Goal: Information Seeking & Learning: Learn about a topic

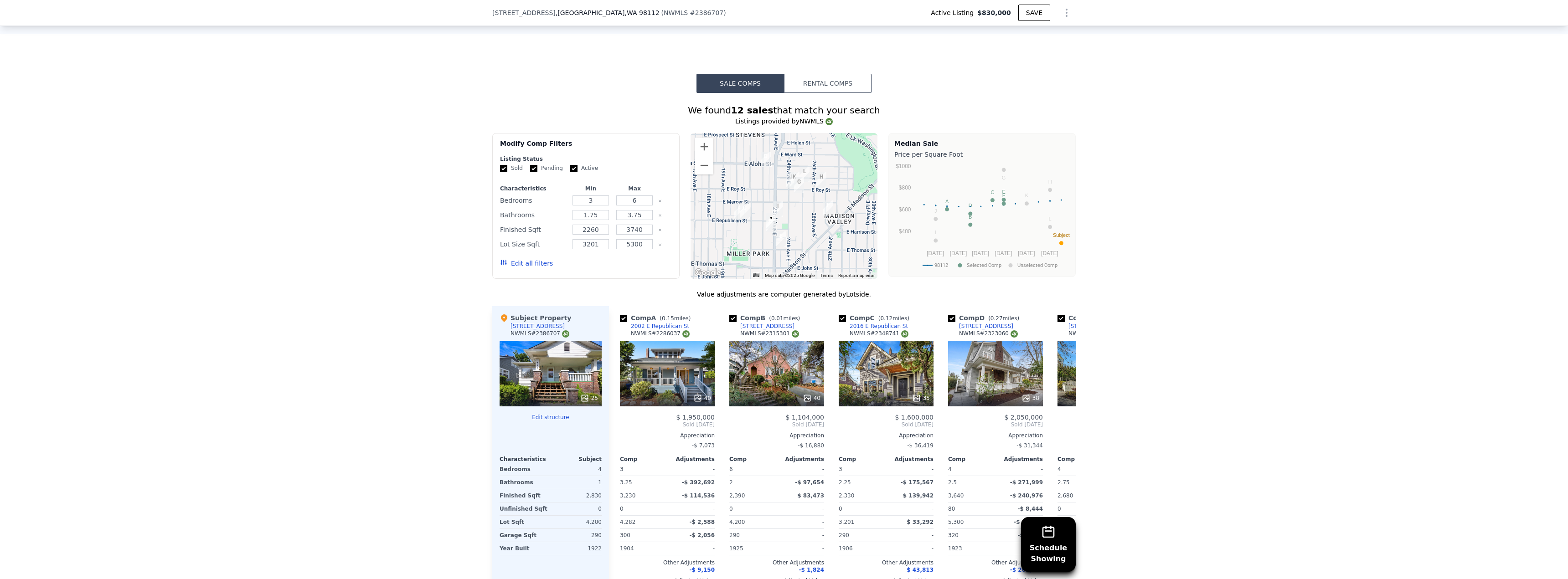
scroll to position [817, 0]
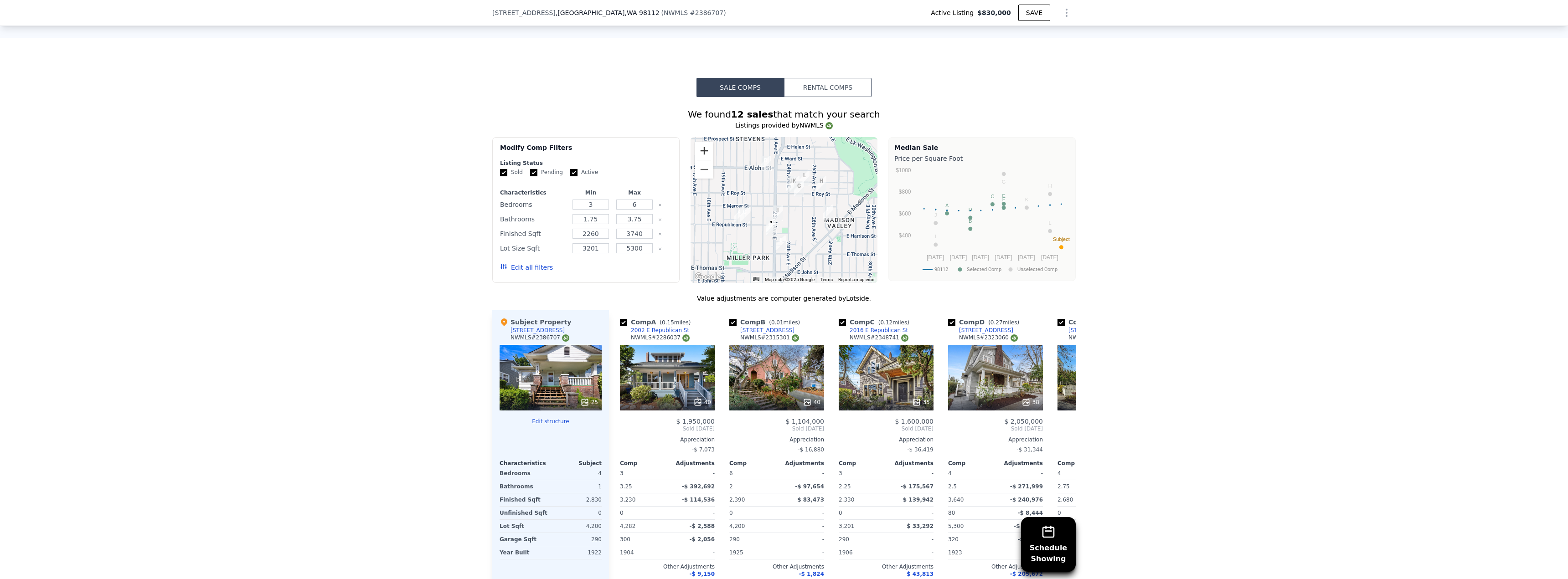
click at [701, 151] on button "Zoom in" at bounding box center [704, 151] width 18 height 18
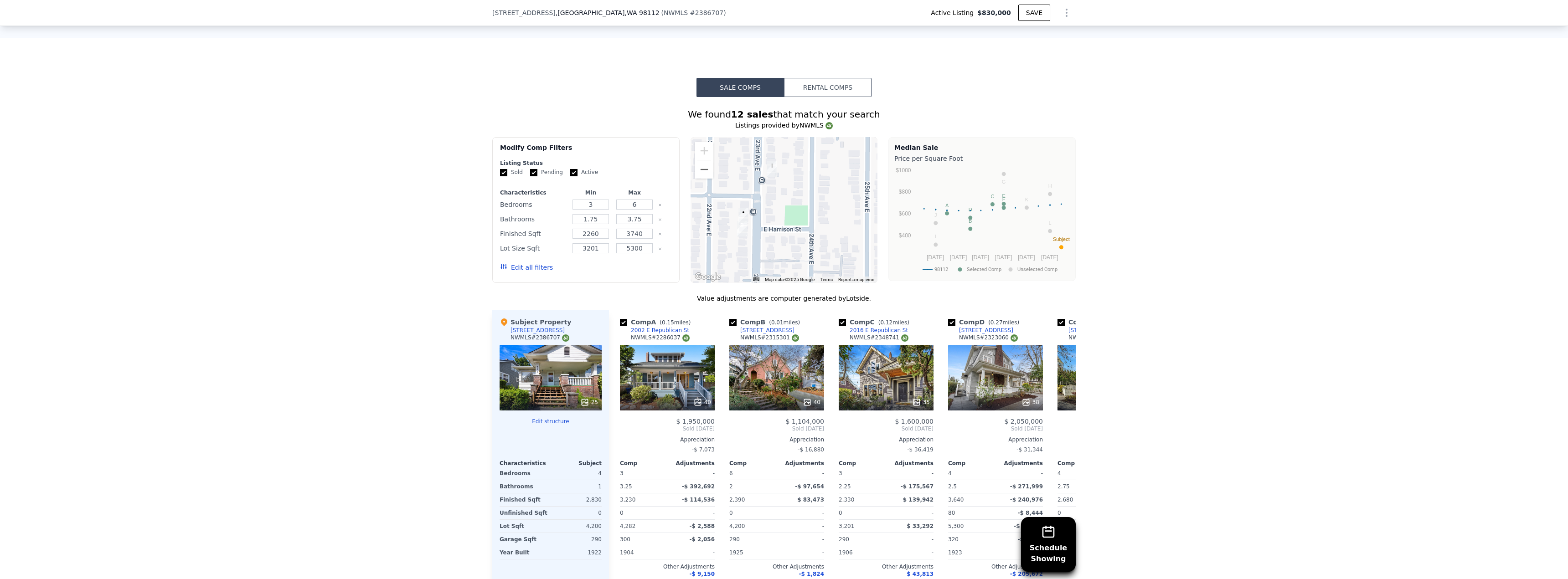
drag, startPoint x: 796, startPoint y: 253, endPoint x: 806, endPoint y: 178, distance: 75.7
click at [806, 178] on div at bounding box center [784, 210] width 187 height 146
drag, startPoint x: 776, startPoint y: 337, endPoint x: 737, endPoint y: 338, distance: 39.0
click at [737, 338] on div "Comp B ( 0.01 miles) [STREET_ADDRESS] # 2315301" at bounding box center [777, 331] width 95 height 27
click at [808, 337] on div "Comp B ( 0.01 miles) [STREET_ADDRESS] # 2315301" at bounding box center [777, 331] width 95 height 27
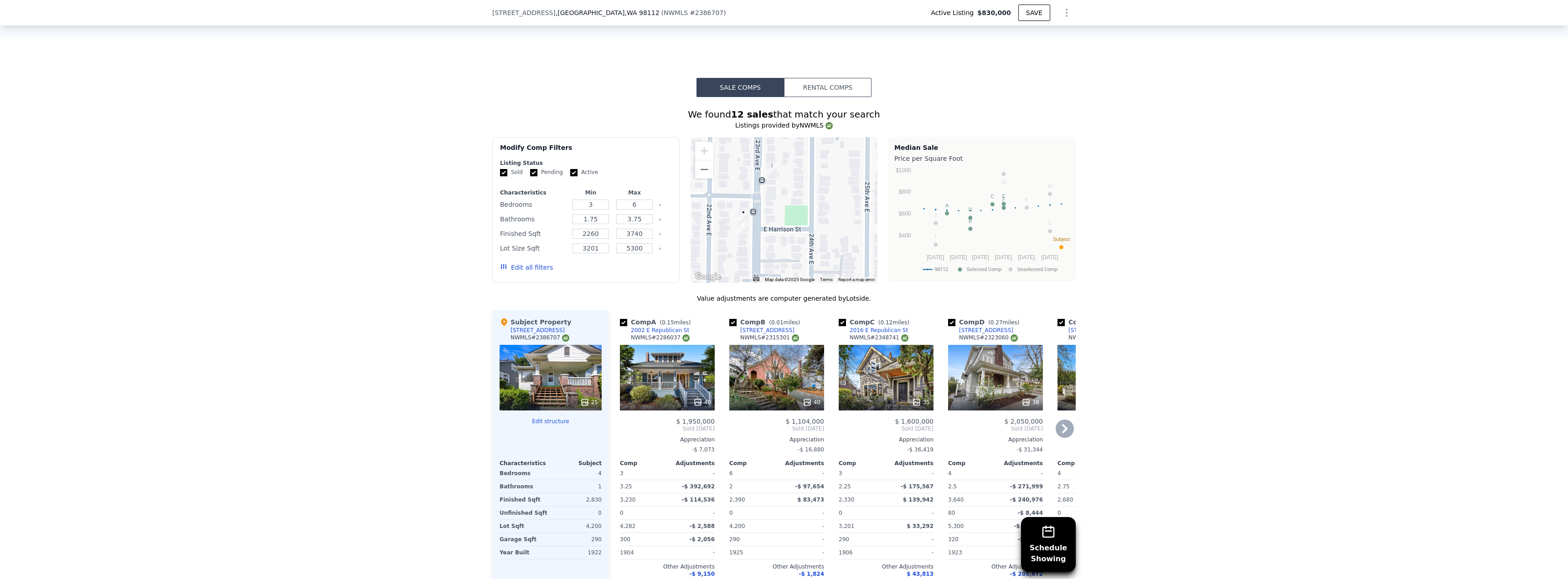
drag, startPoint x: 802, startPoint y: 337, endPoint x: 771, endPoint y: 335, distance: 31.1
click at [771, 335] on div "Comp B ( 0.01 miles) [STREET_ADDRESS] # 2315301" at bounding box center [777, 331] width 95 height 27
copy div "[STREET_ADDRESS]"
click at [1063, 433] on icon at bounding box center [1065, 429] width 18 height 18
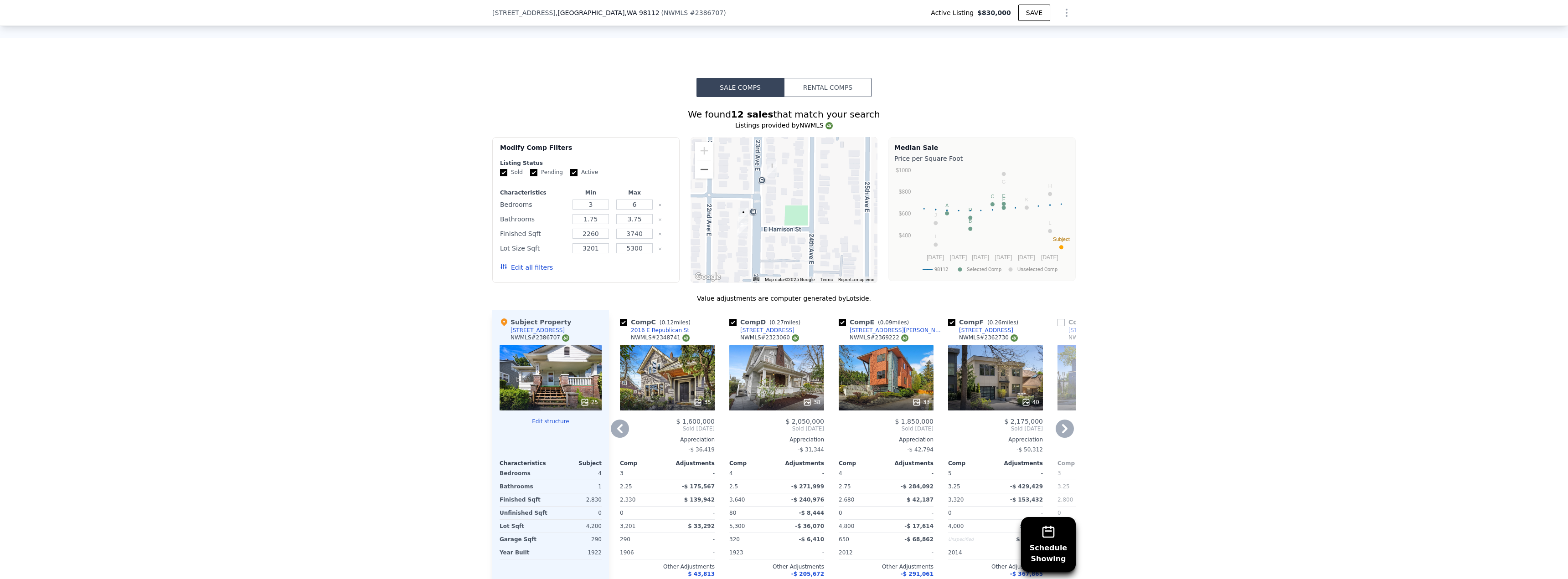
click at [1063, 433] on icon at bounding box center [1065, 429] width 18 height 18
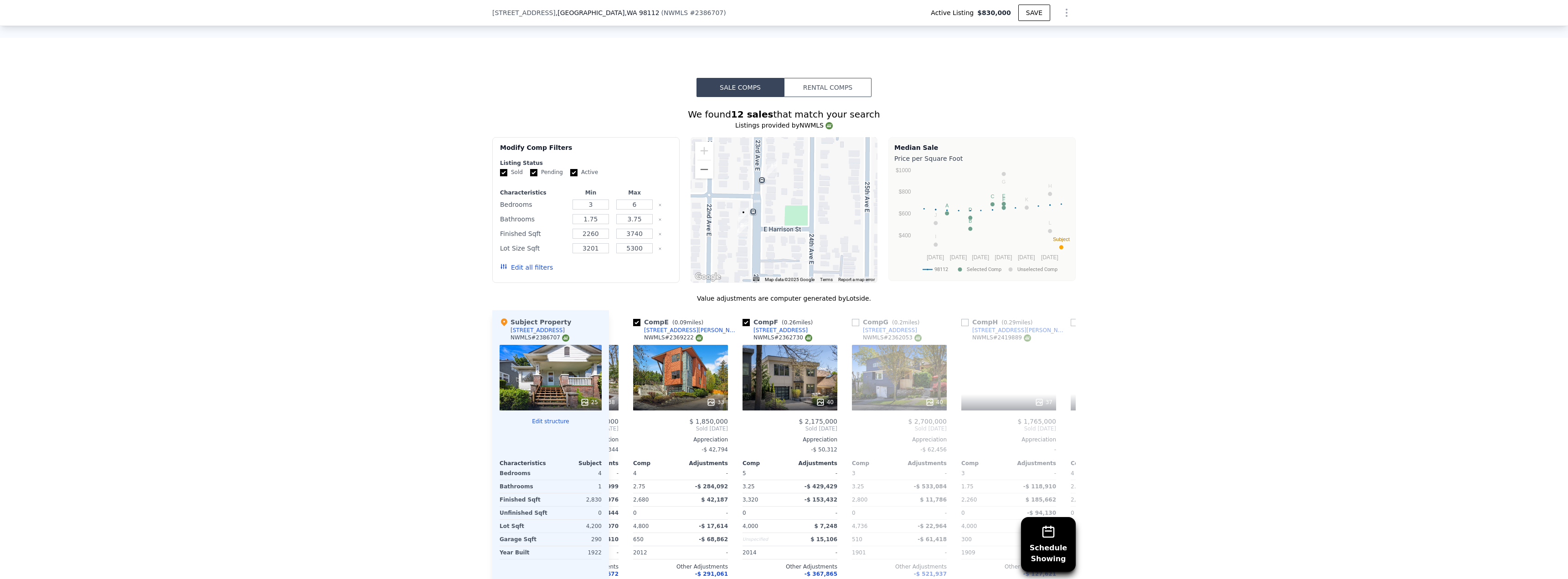
scroll to position [0, 438]
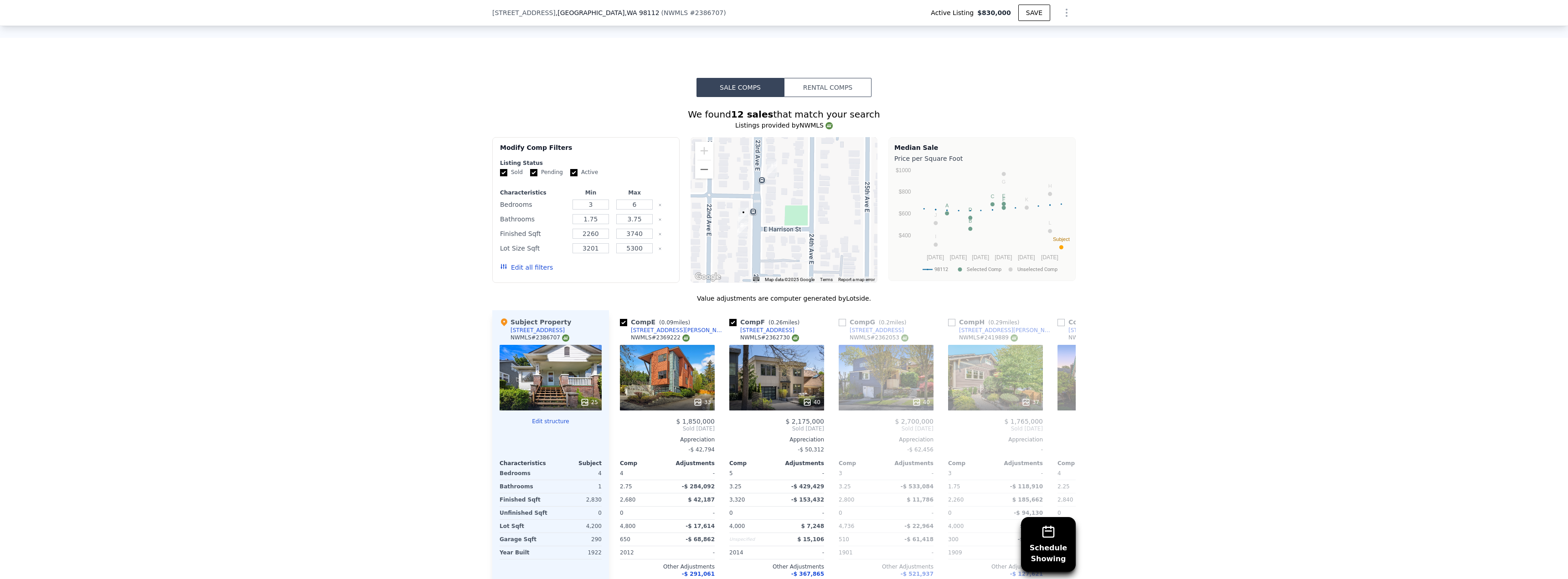
click at [1063, 433] on div "Comp A ( 0.15 miles) [STREET_ADDRESS] 40 $ 1,950,000 Sold [DATE] Appreciation -…" at bounding box center [842, 457] width 467 height 293
click at [1062, 433] on icon at bounding box center [1065, 428] width 5 height 9
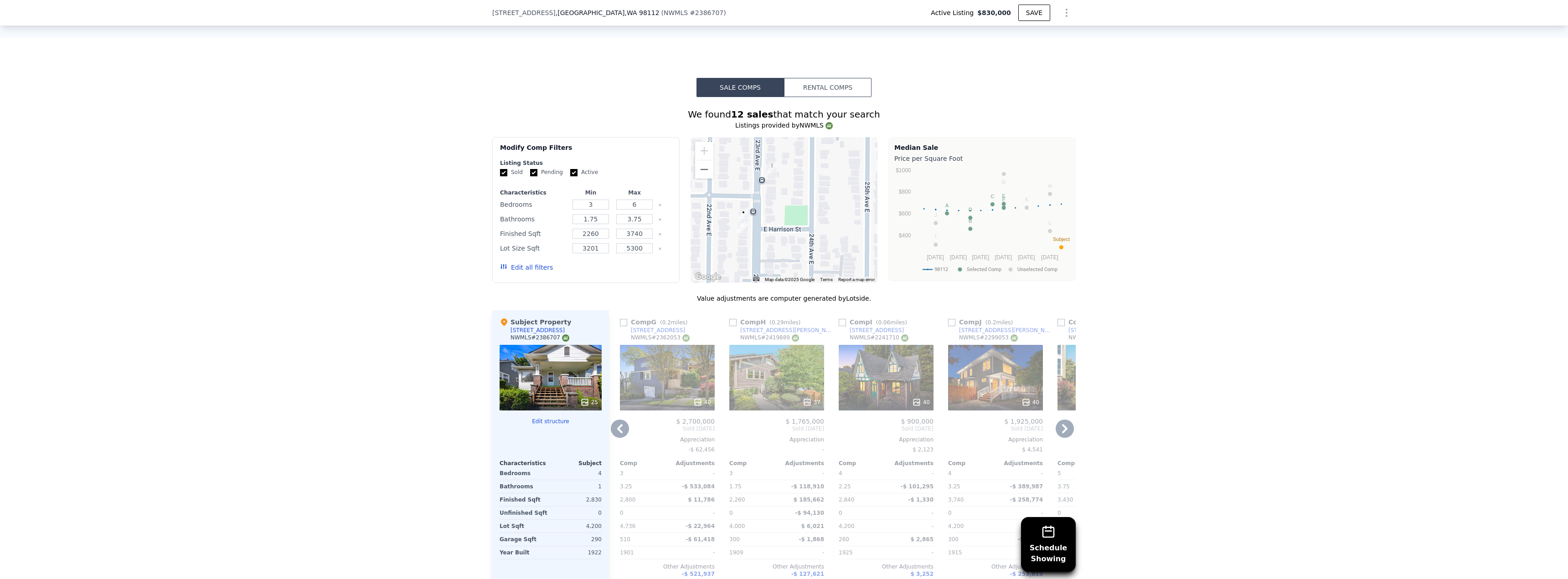
scroll to position [862, 0]
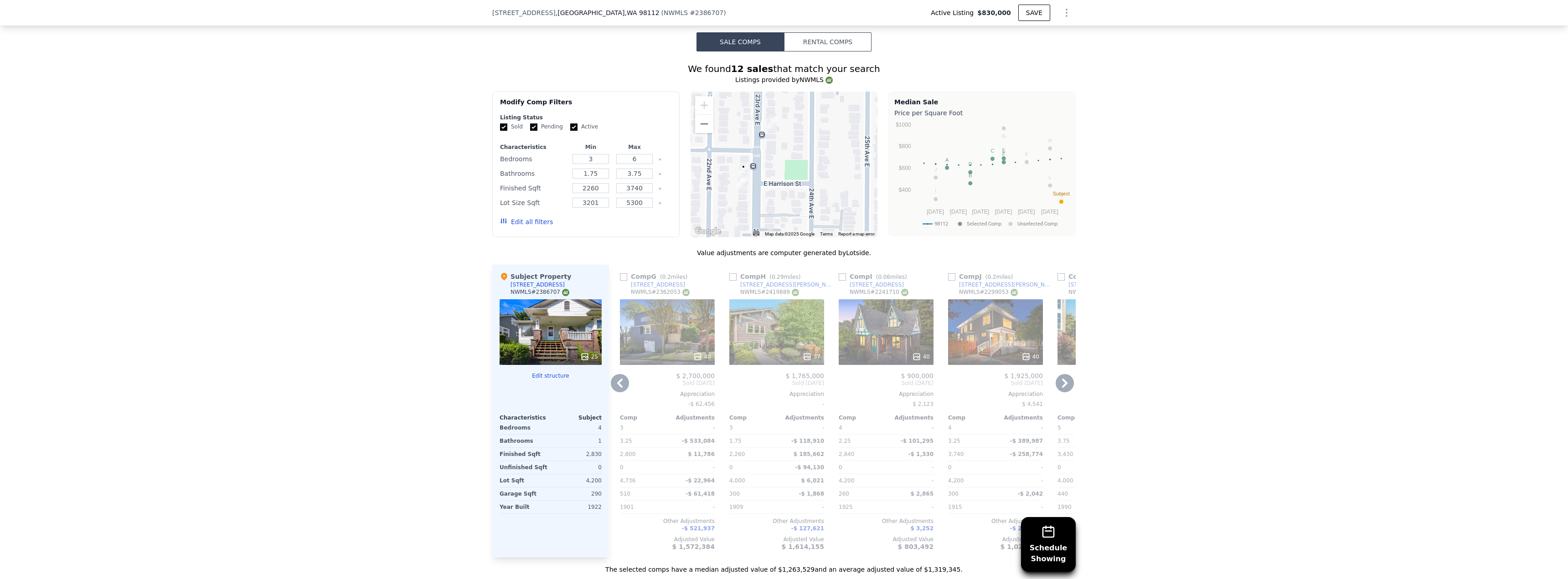
click at [839, 280] on input "checkbox" at bounding box center [842, 277] width 7 height 7
checkbox input "true"
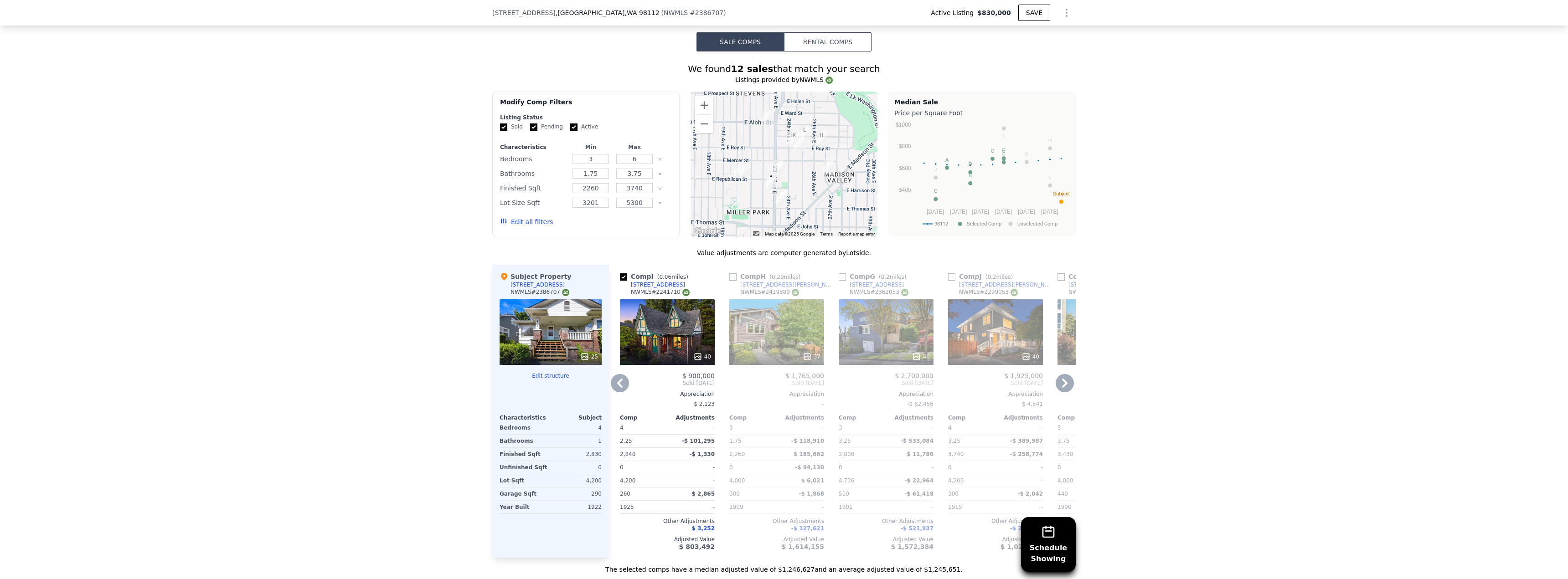
click at [675, 333] on div "40" at bounding box center [667, 332] width 95 height 66
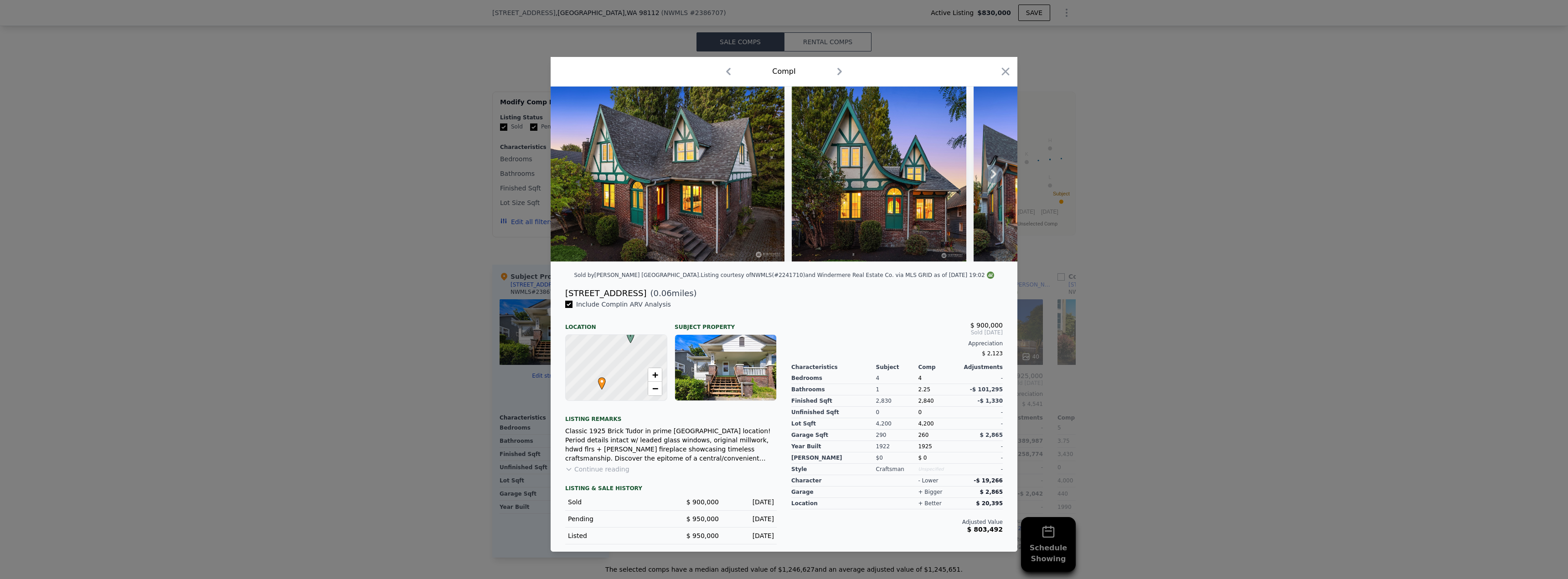
click at [996, 170] on icon at bounding box center [993, 174] width 18 height 18
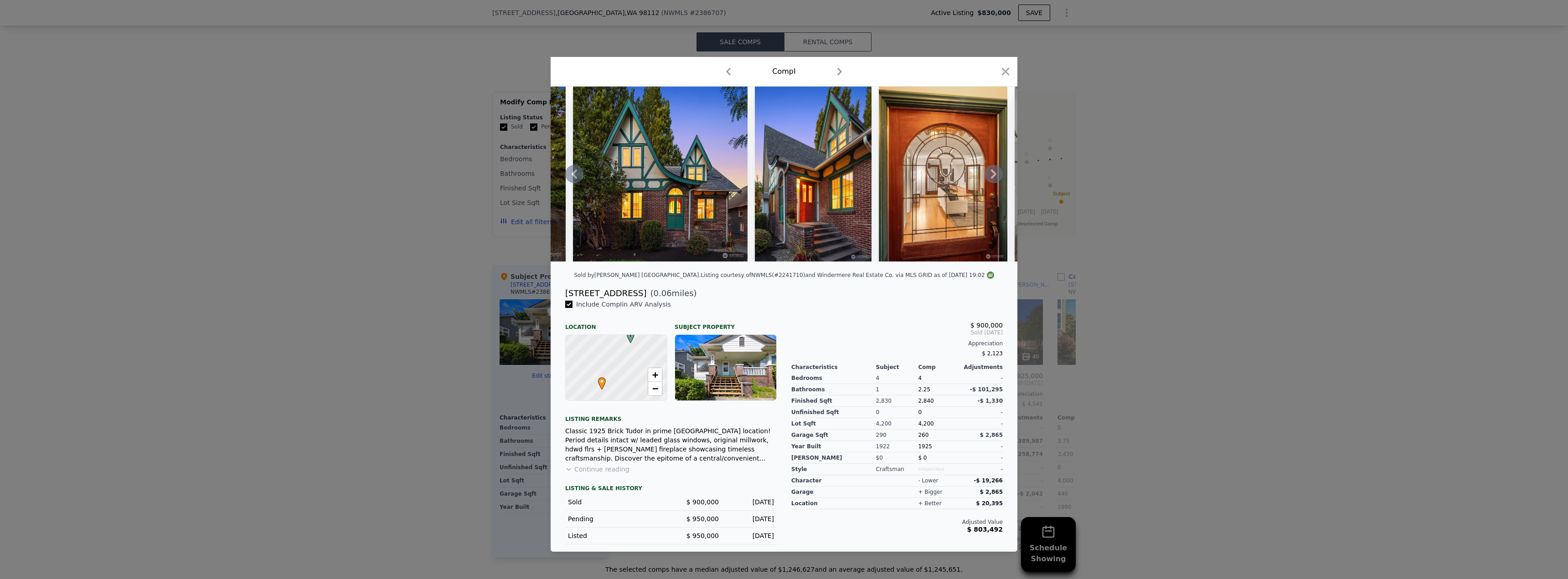
click at [996, 170] on icon at bounding box center [993, 174] width 18 height 18
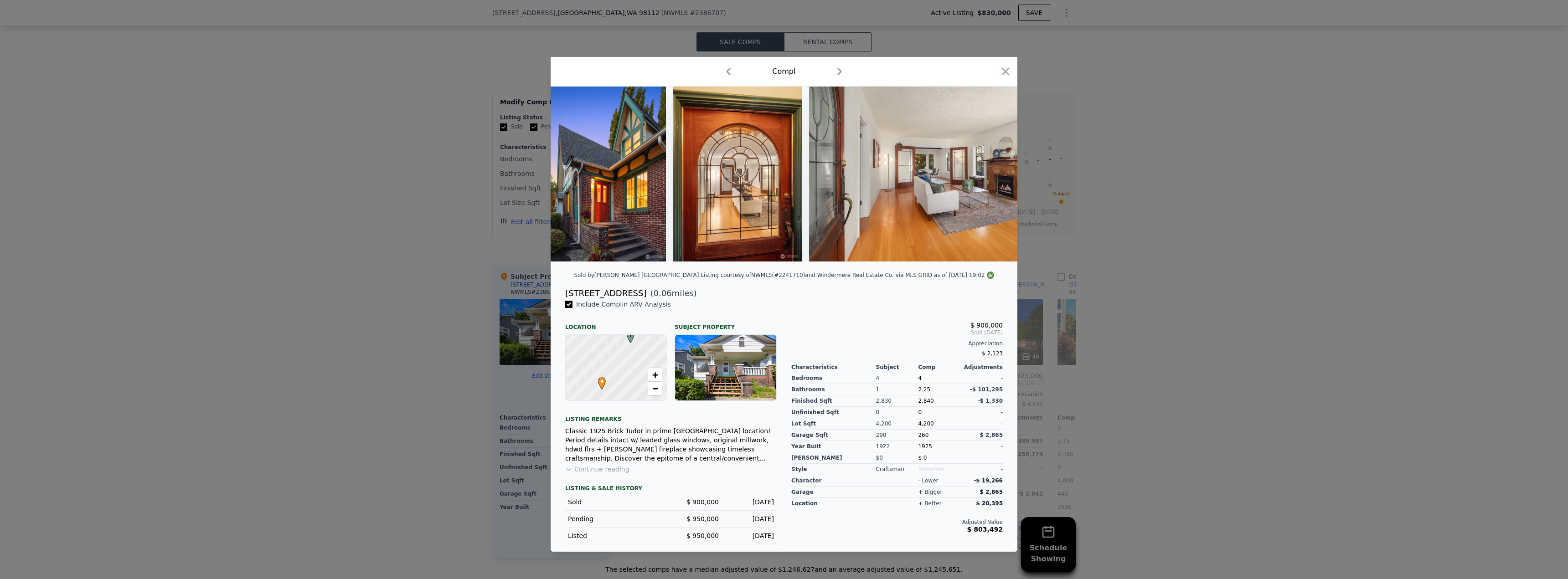
scroll to position [0, 438]
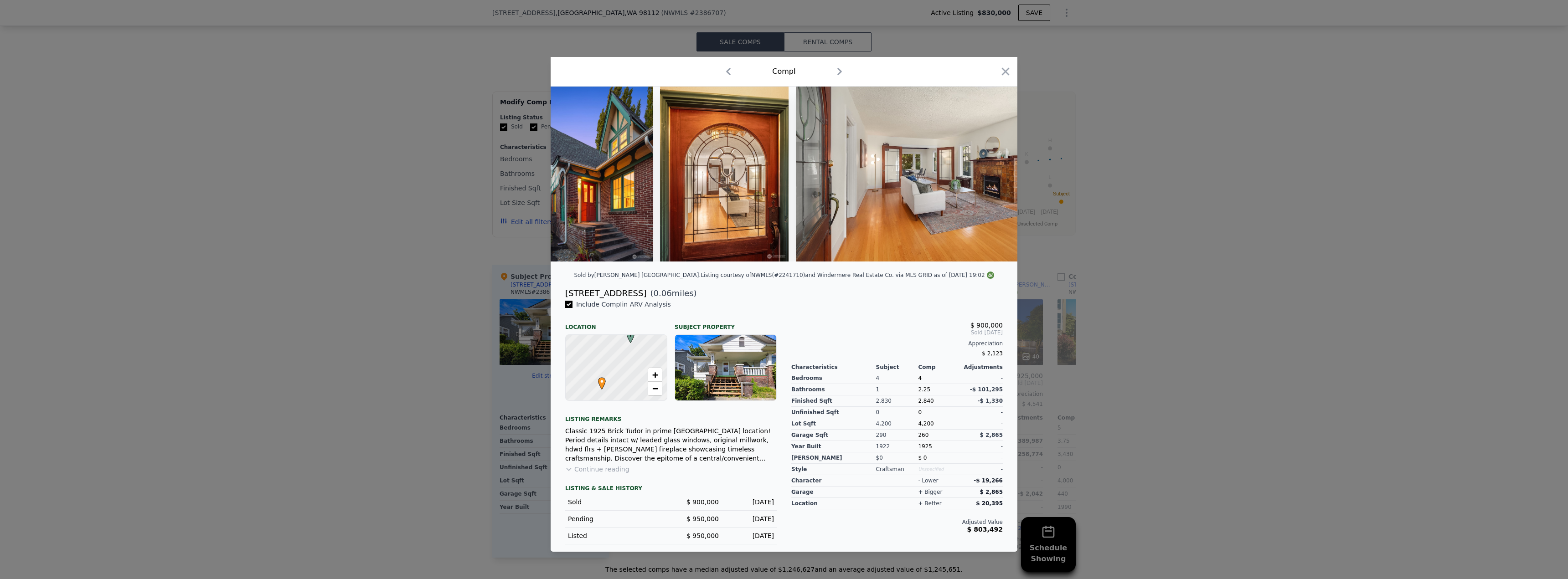
click at [996, 170] on div at bounding box center [784, 174] width 467 height 175
click at [996, 170] on icon at bounding box center [993, 174] width 18 height 18
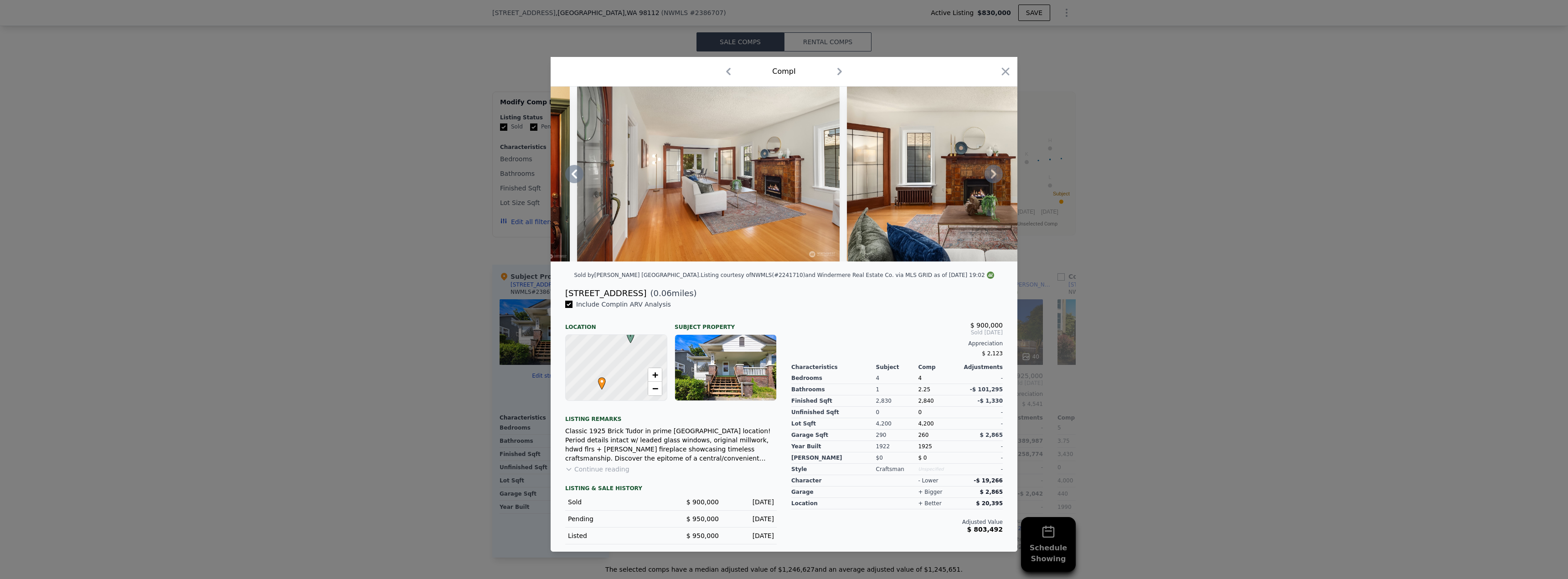
click at [996, 170] on icon at bounding box center [993, 174] width 18 height 18
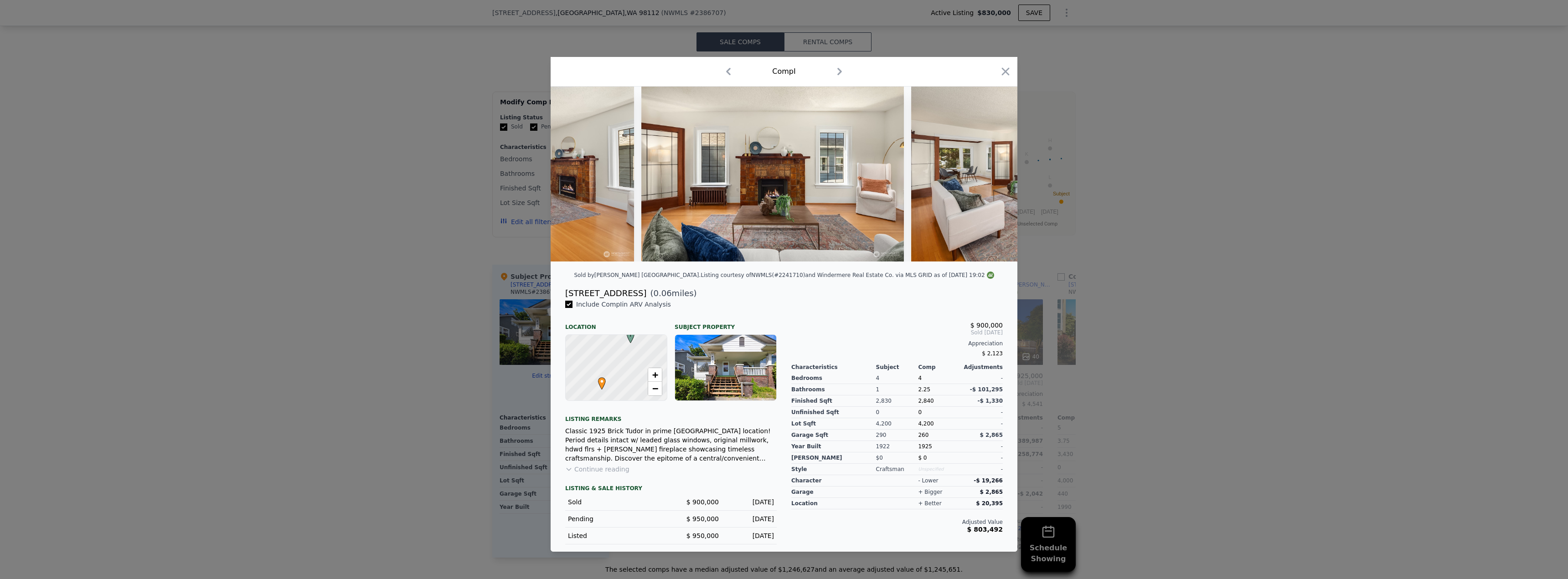
scroll to position [0, 875]
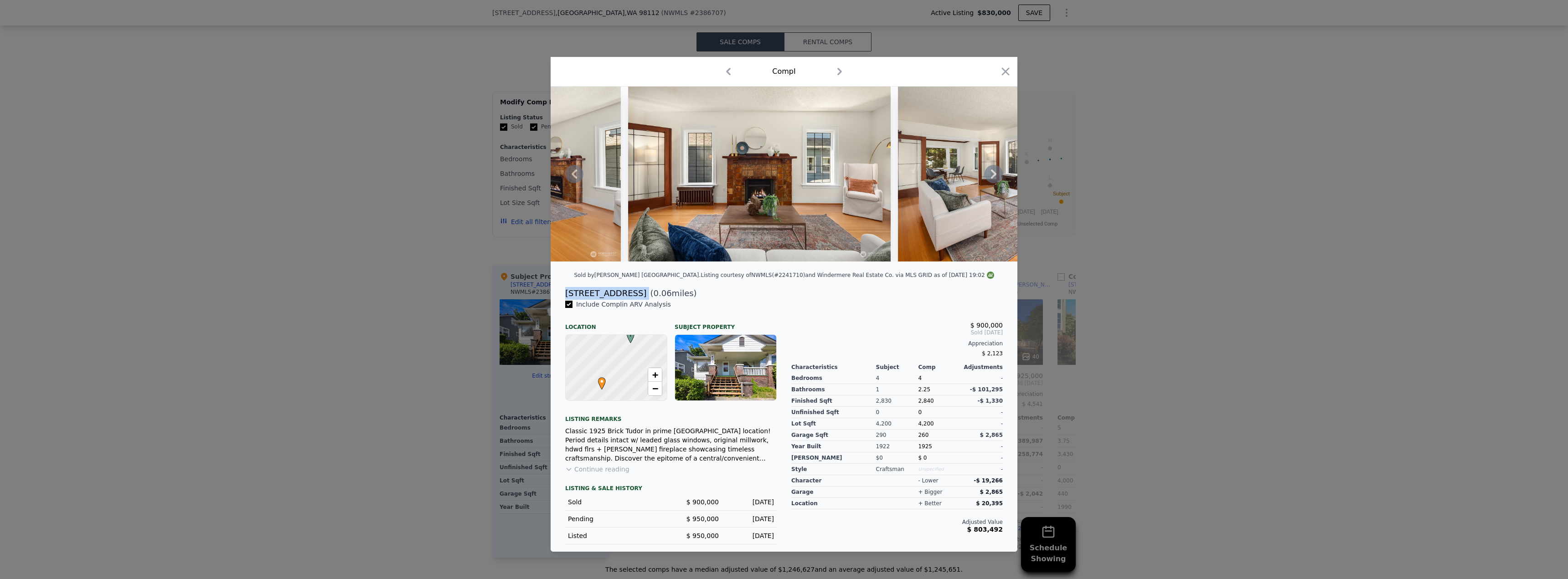
drag, startPoint x: 567, startPoint y: 296, endPoint x: 623, endPoint y: 294, distance: 56.0
click at [623, 294] on div "[STREET_ADDRESS] ( 0.06 miles)" at bounding box center [784, 293] width 452 height 13
copy div "[STREET_ADDRESS]"
click at [415, 397] on div at bounding box center [784, 290] width 1568 height 579
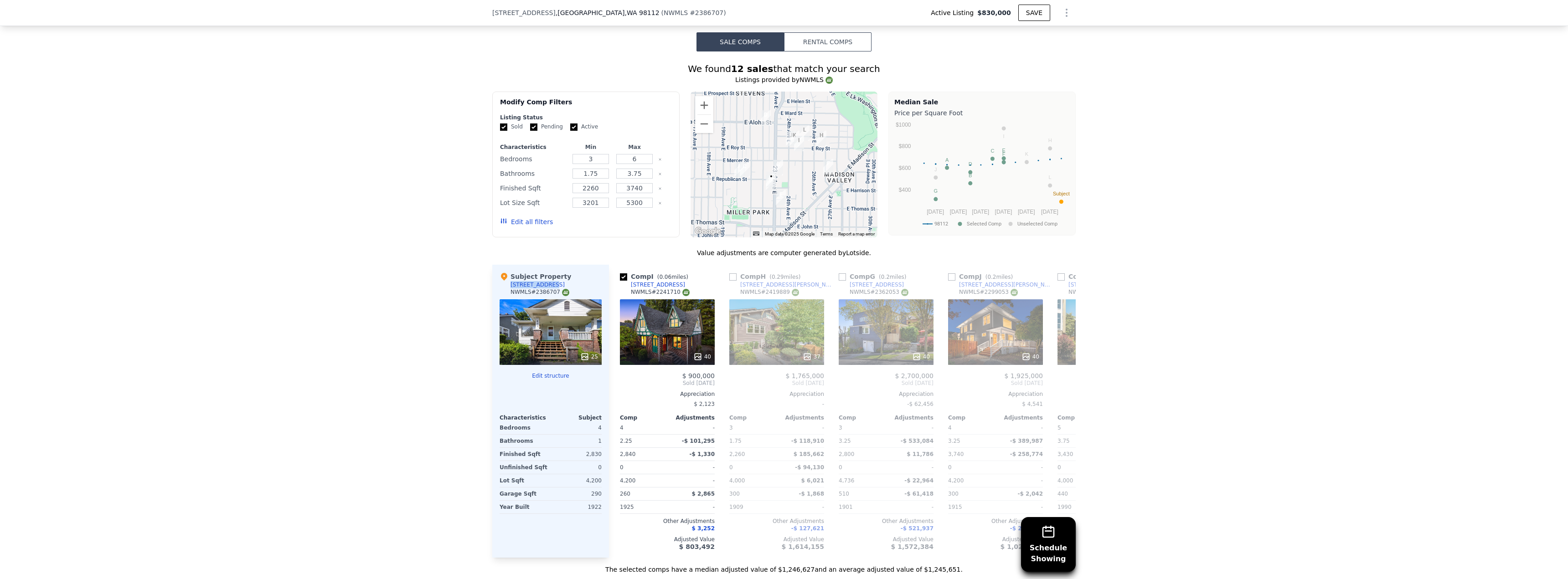
drag, startPoint x: 507, startPoint y: 291, endPoint x: 541, endPoint y: 291, distance: 34.0
click at [541, 291] on div "Subject Property [STREET_ADDRESS] # 2386707" at bounding box center [551, 285] width 102 height 27
copy div "[STREET_ADDRESS]"
